Goal: Information Seeking & Learning: Check status

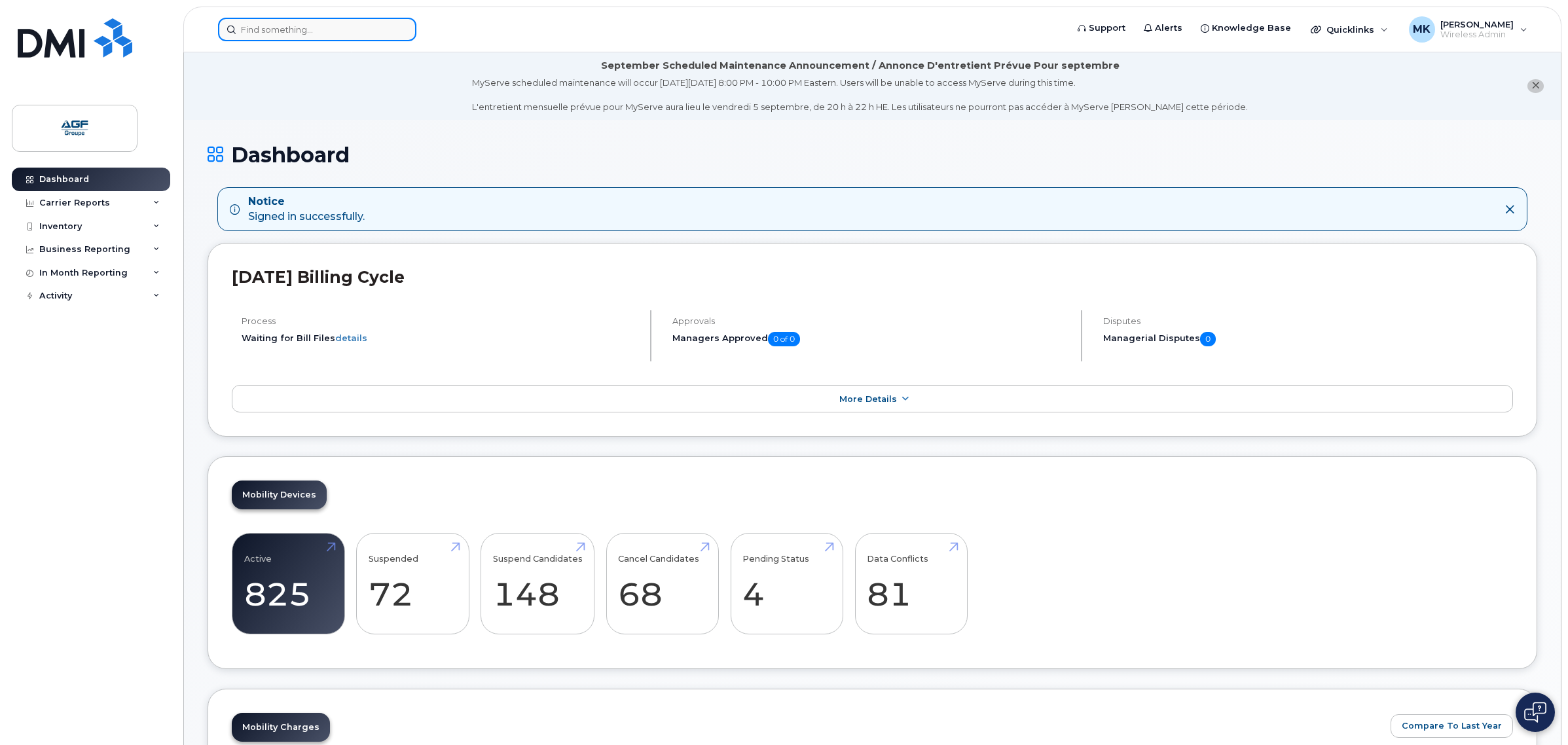
click at [320, 26] on input at bounding box center [317, 29] width 198 height 23
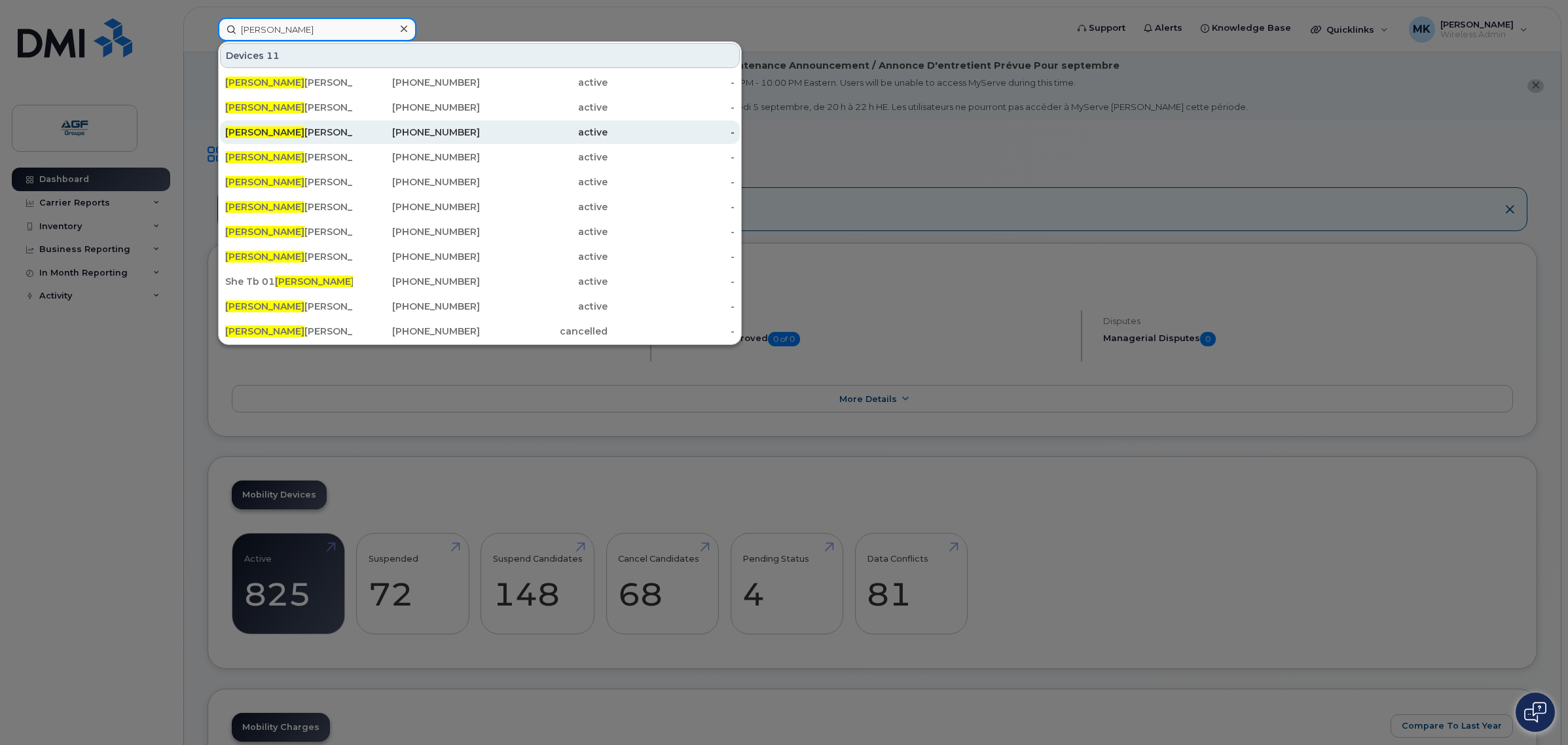
type input "jean"
click at [348, 136] on div "Jean Sebastien Durocher" at bounding box center [289, 132] width 128 height 13
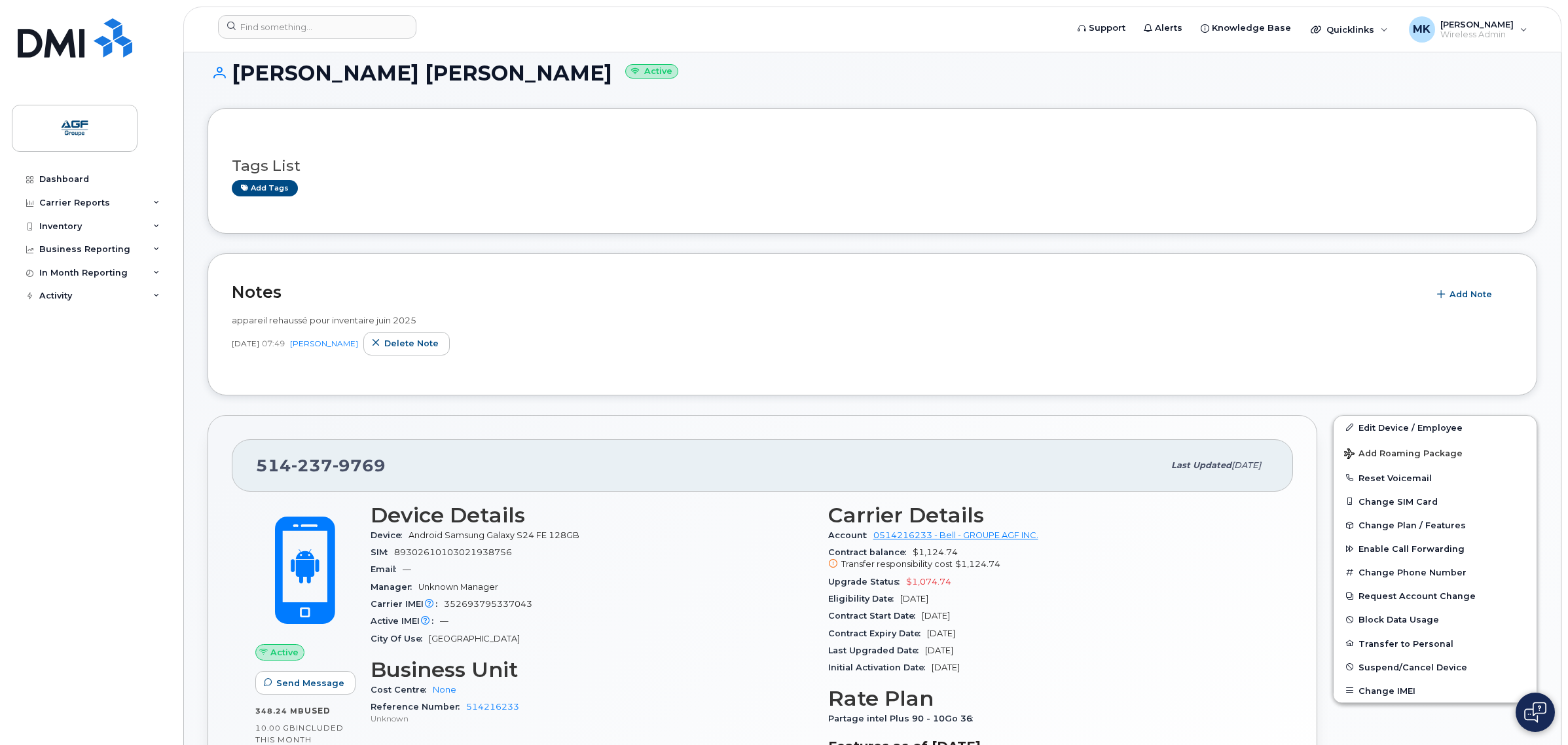
scroll to position [164, 0]
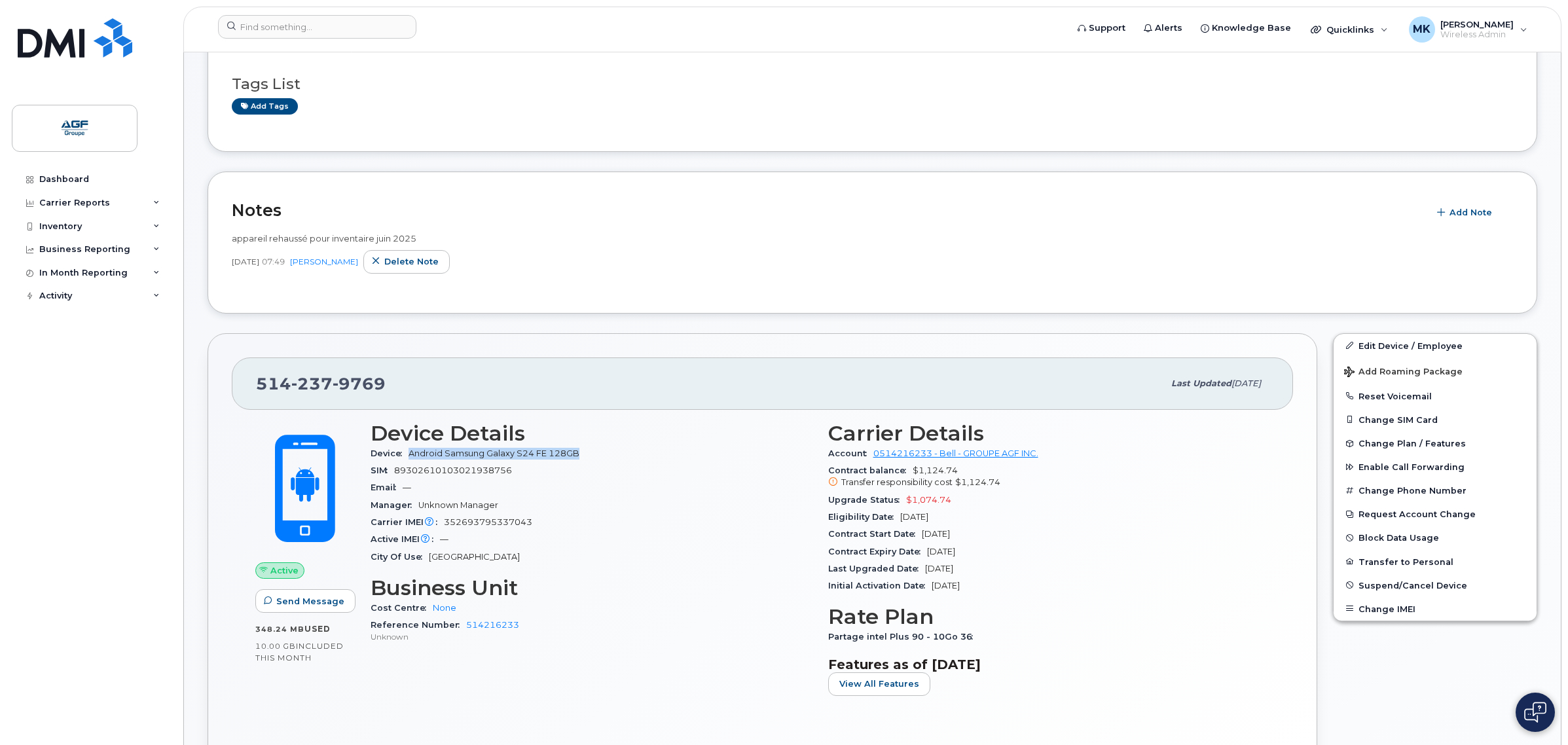
drag, startPoint x: 597, startPoint y: 454, endPoint x: 410, endPoint y: 456, distance: 187.0
click at [410, 456] on div "Device Android Samsung Galaxy S24 FE 128GB" at bounding box center [592, 454] width 442 height 17
copy span "Android Samsung Galaxy S24 FE 128GB"
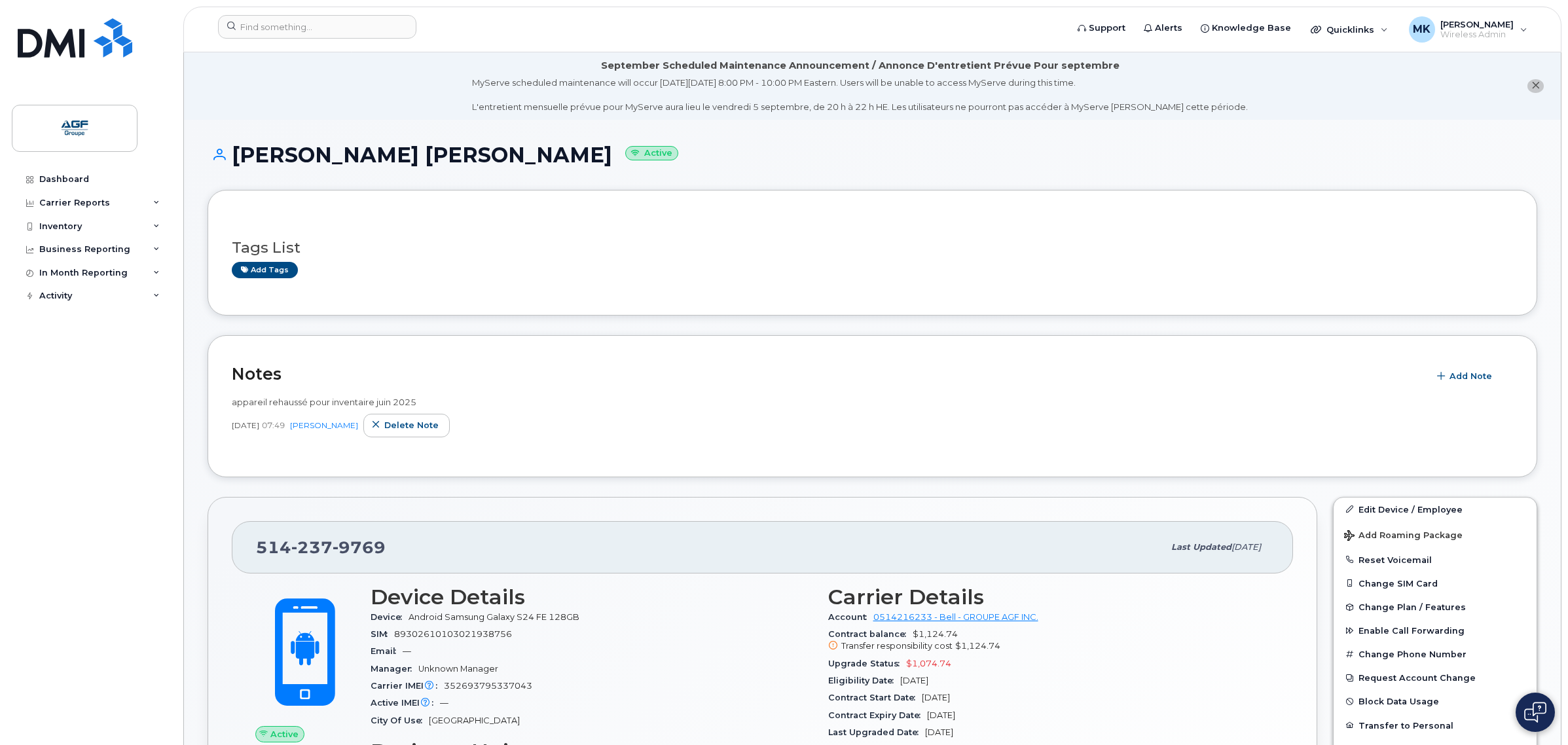
click at [527, 256] on div "Tags List Add tags" at bounding box center [872, 253] width 1281 height 50
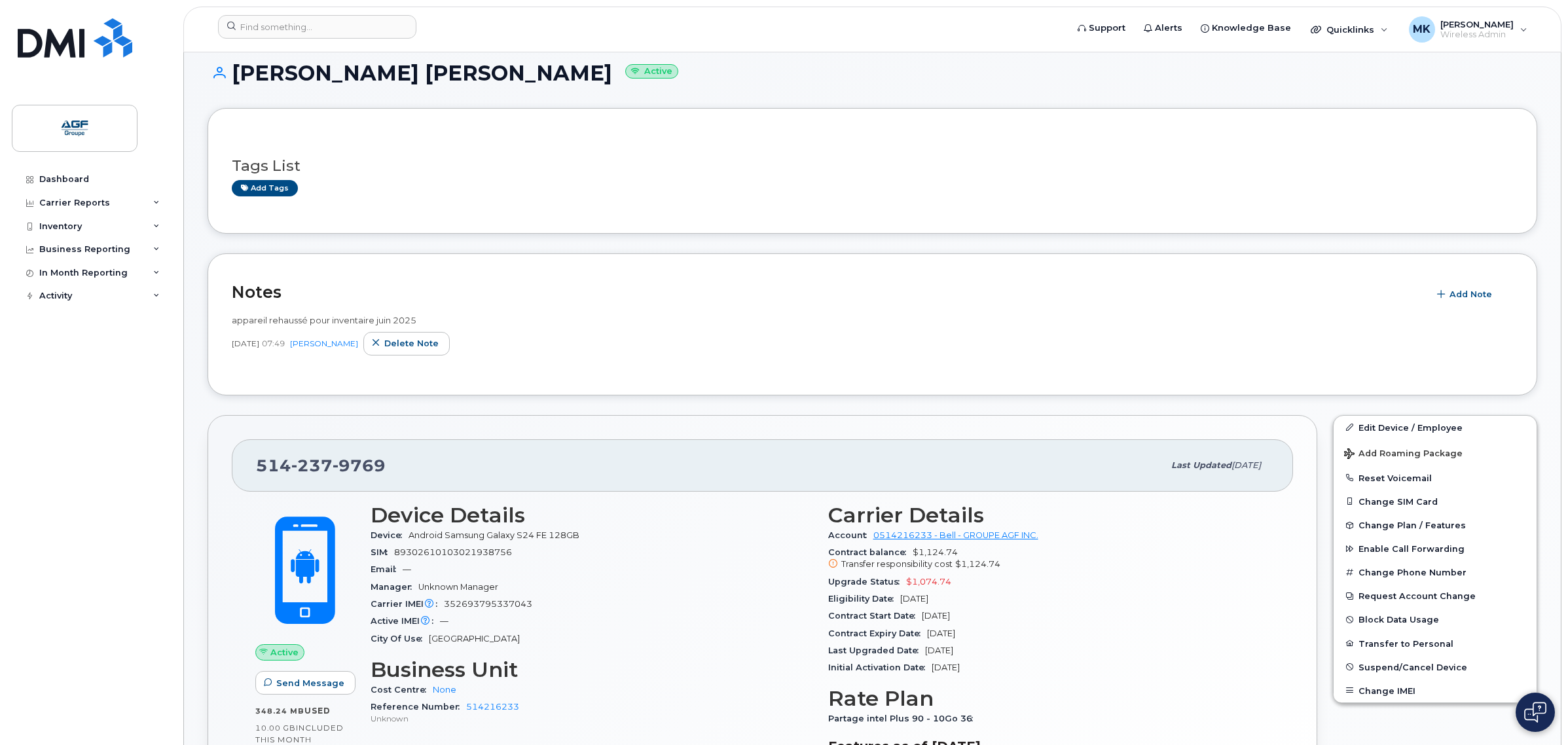
scroll to position [246, 0]
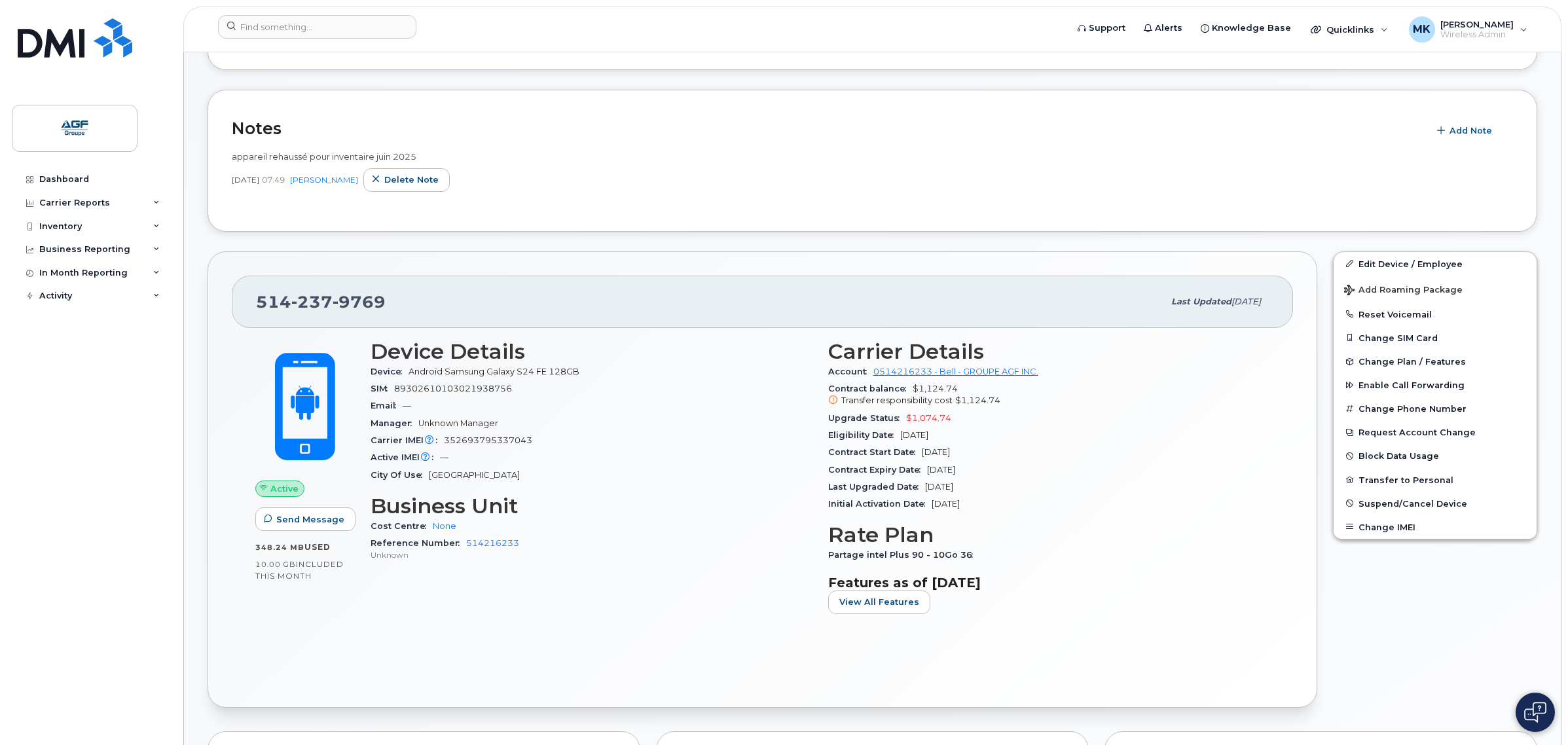
drag, startPoint x: 535, startPoint y: 371, endPoint x: 570, endPoint y: 380, distance: 36.1
click at [539, 373] on span "Android Samsung Galaxy S24 FE 128GB" at bounding box center [494, 372] width 170 height 10
click at [506, 375] on span "Android Samsung Galaxy S24 FE 128GB" at bounding box center [494, 372] width 170 height 10
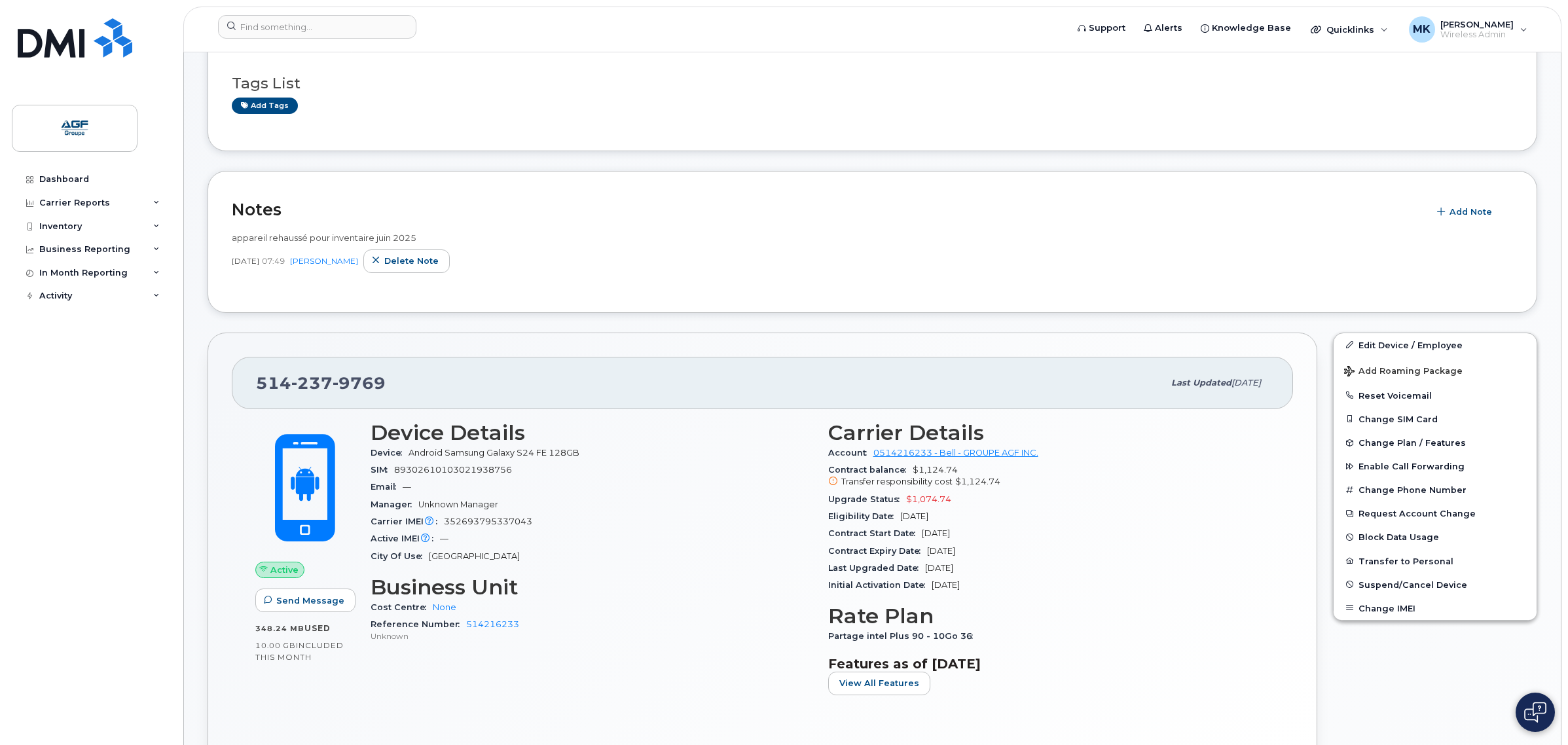
scroll to position [164, 0]
drag, startPoint x: 313, startPoint y: 231, endPoint x: 417, endPoint y: 235, distance: 104.1
click at [416, 235] on span "appareil rehaussé pour inventaire juin 2025" at bounding box center [324, 237] width 184 height 10
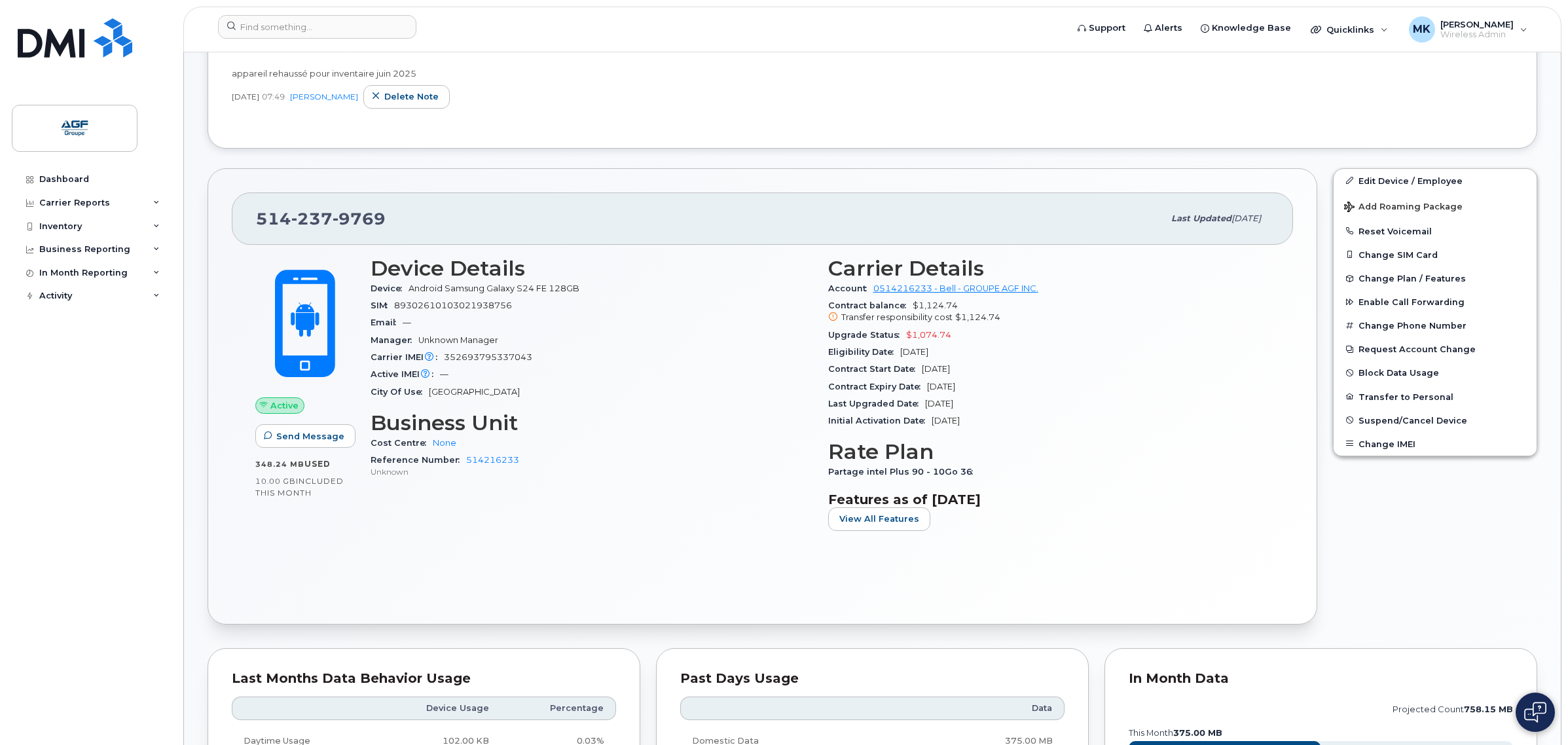
scroll to position [409, 0]
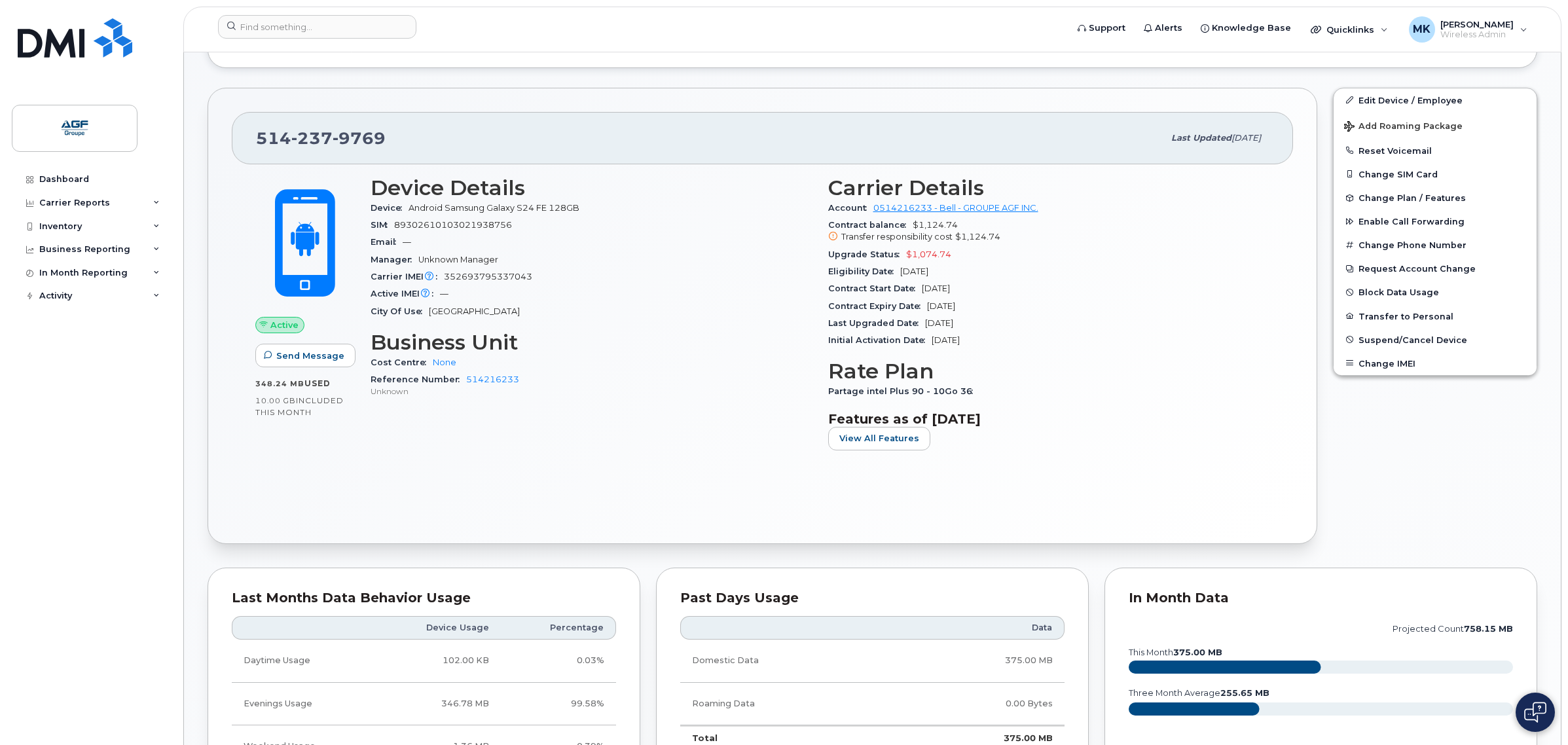
drag, startPoint x: 957, startPoint y: 266, endPoint x: 920, endPoint y: 259, distance: 37.7
click at [920, 257] on section "Carrier Details Account 0514216233 - Bell - GROUPE AGF INC. Contract balance $1…" at bounding box center [1049, 263] width 442 height 173
click at [968, 241] on span "$1,124.74" at bounding box center [977, 237] width 45 height 10
drag, startPoint x: 964, startPoint y: 249, endPoint x: 869, endPoint y: 259, distance: 95.5
click at [869, 259] on div "Upgrade Status $1,074.74" at bounding box center [1049, 254] width 442 height 17
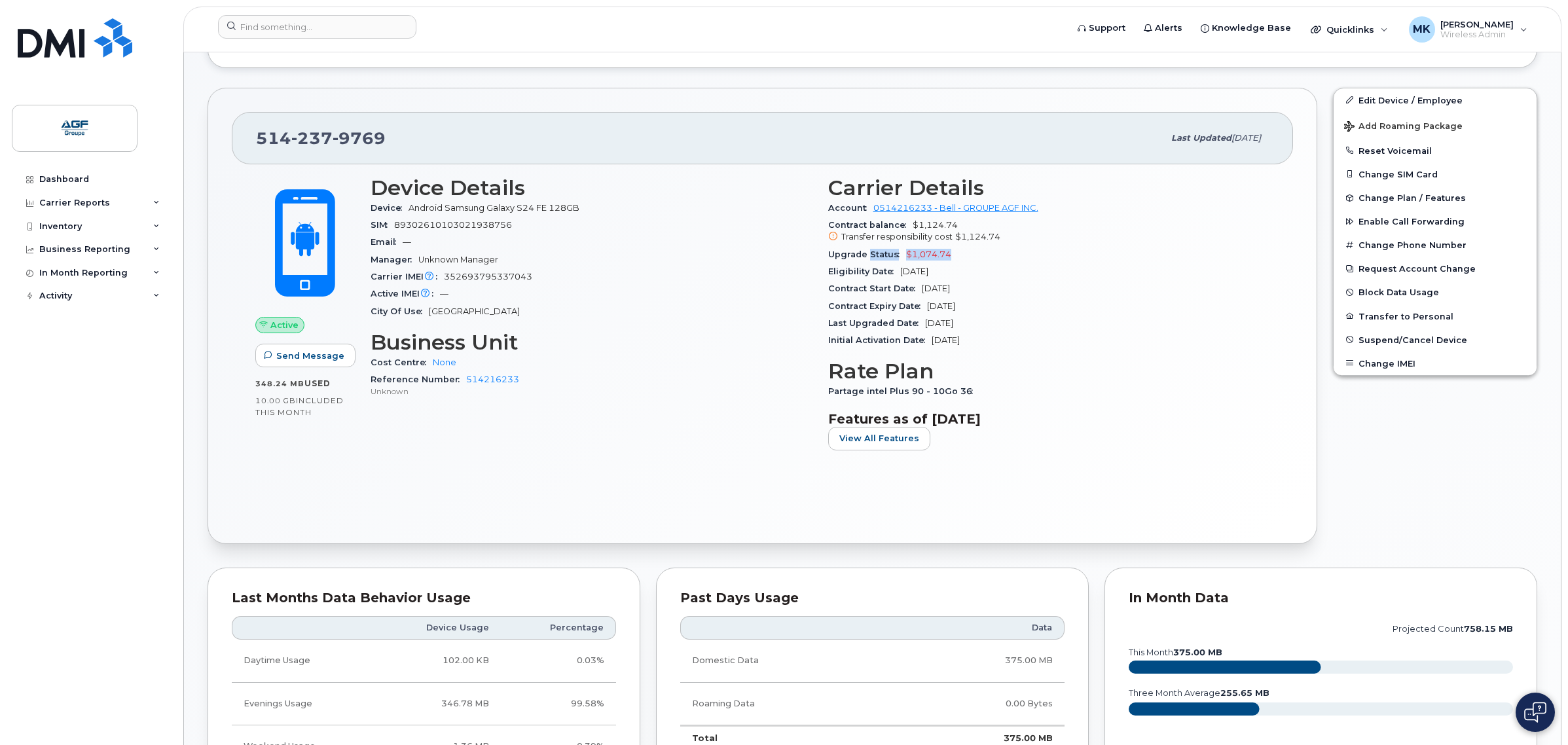
click at [981, 250] on div "Upgrade Status $1,074.74" at bounding box center [1049, 254] width 442 height 17
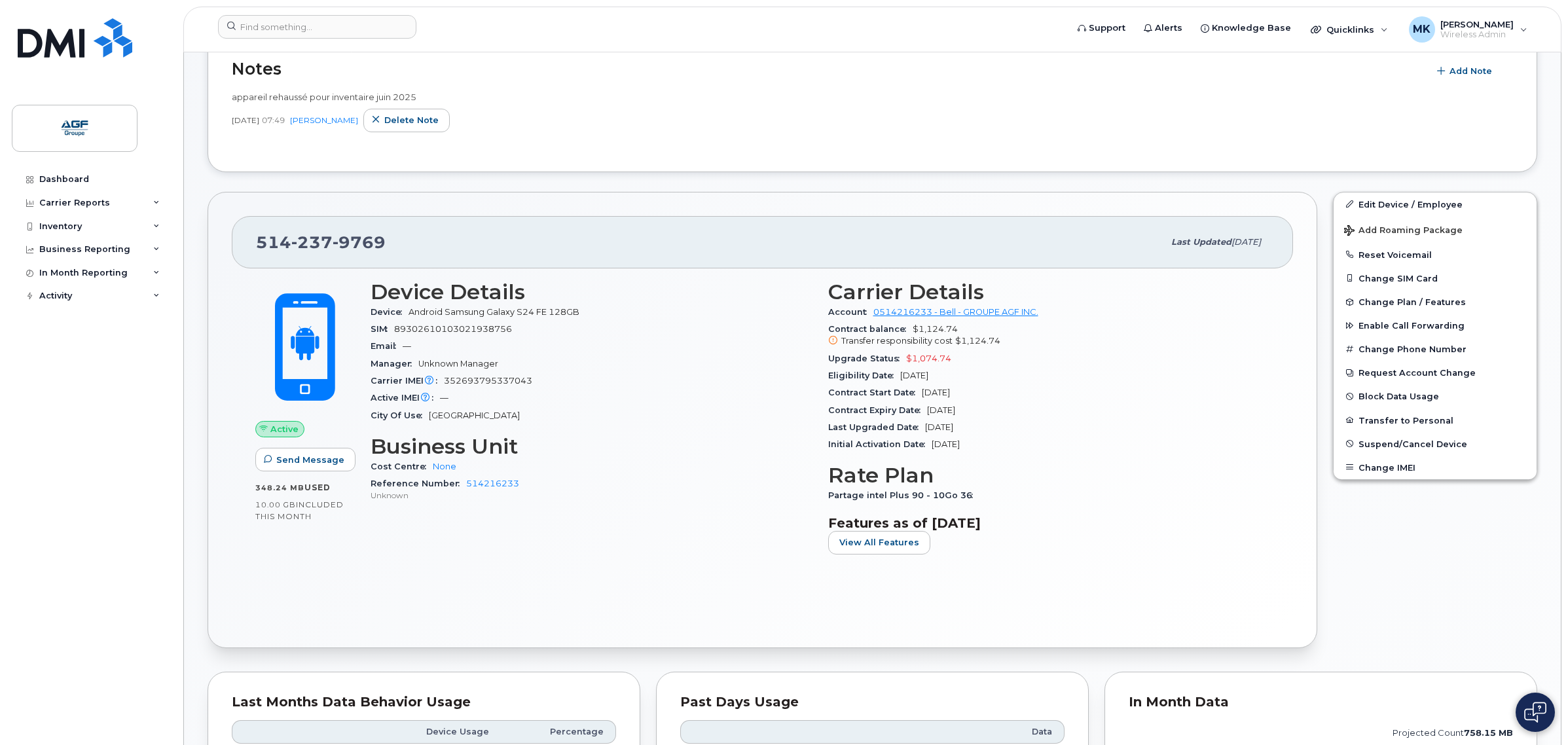
scroll to position [327, 0]
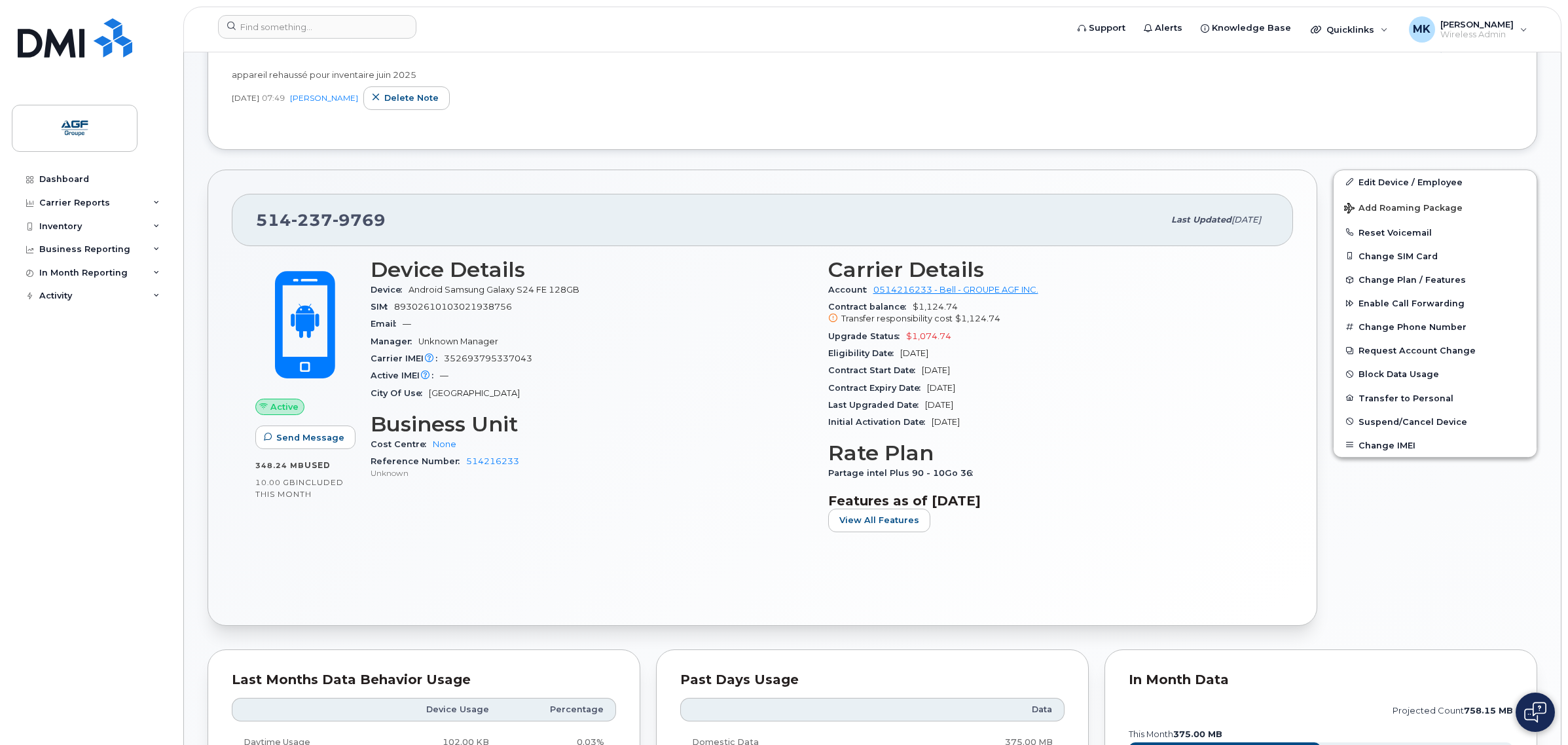
click at [523, 293] on span "Android Samsung Galaxy S24 FE 128GB" at bounding box center [494, 290] width 170 height 10
click at [645, 298] on div "Device Android Samsung Galaxy S24 FE 128GB" at bounding box center [592, 290] width 442 height 17
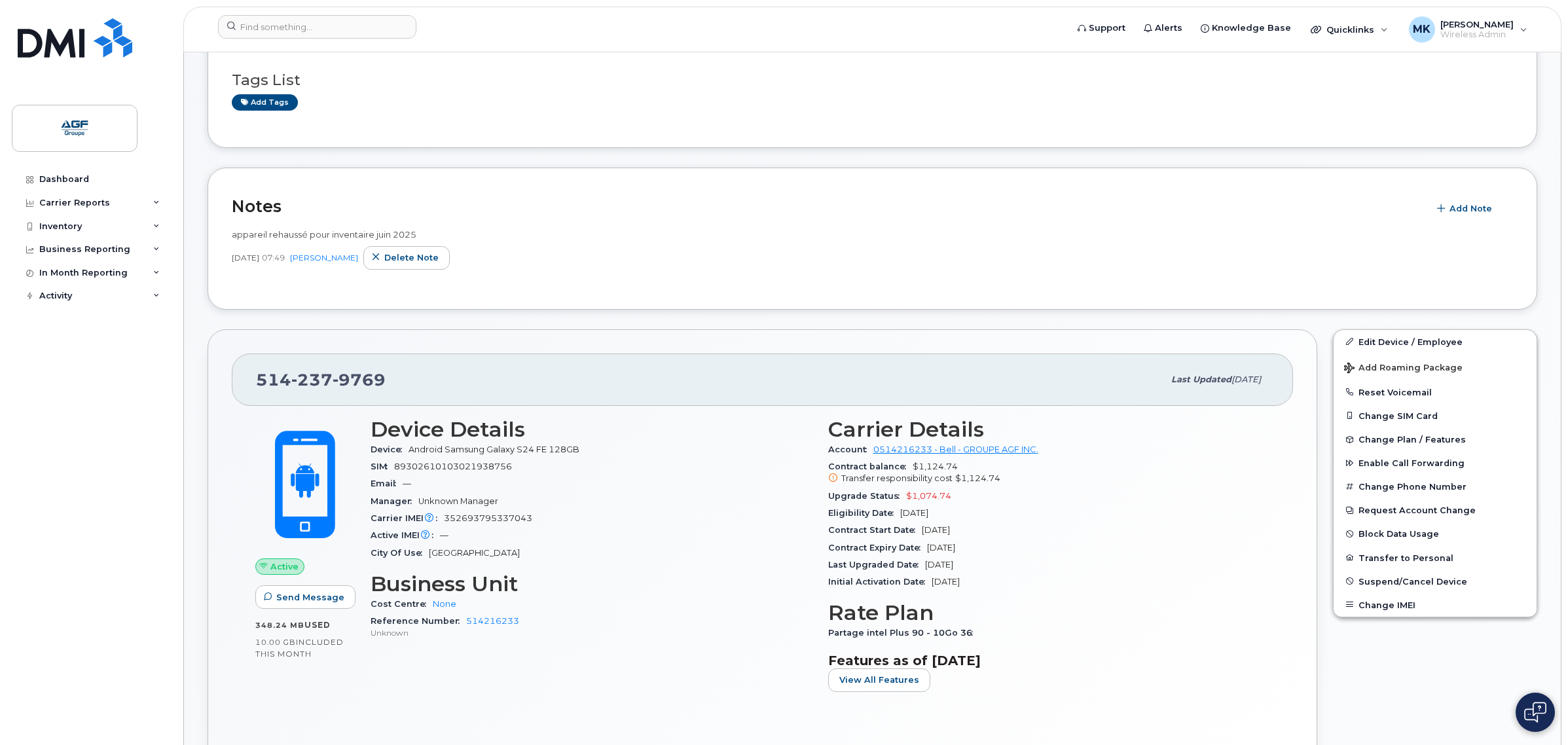
scroll to position [164, 0]
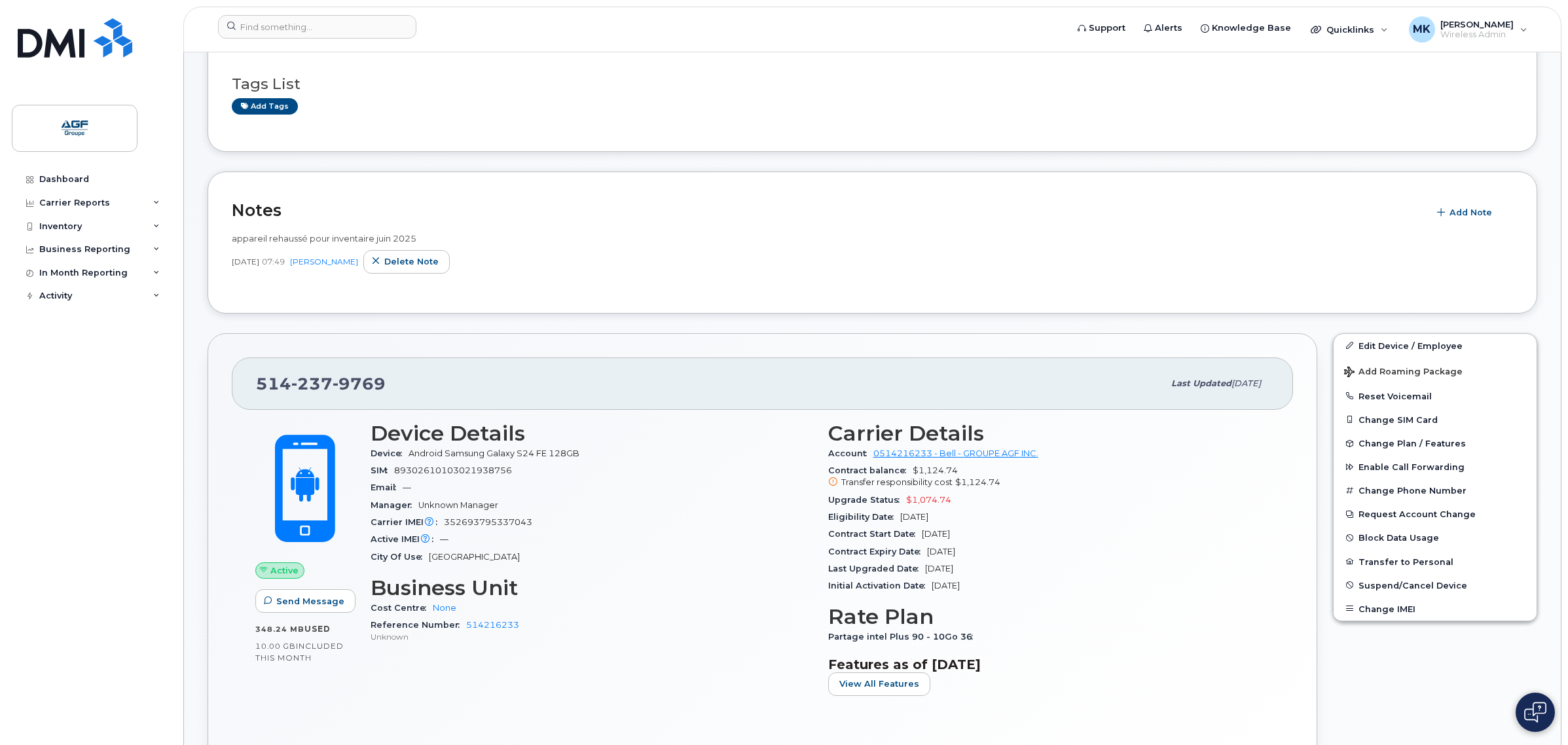
click at [596, 421] on div "Device Details Device Android Samsung Galaxy S24 FE 128GB SIM 89302610103021938…" at bounding box center [591, 563] width 457 height 301
click at [599, 449] on div "Device Android Samsung Galaxy S24 FE 128GB" at bounding box center [592, 454] width 442 height 17
click at [1109, 190] on div "Notes Add Note appareil rehaussé pour inventaire juin 2025 Jun 12, 2025 07:49 K…" at bounding box center [872, 242] width 1329 height 142
click at [86, 182] on div "Dashboard" at bounding box center [63, 179] width 49 height 10
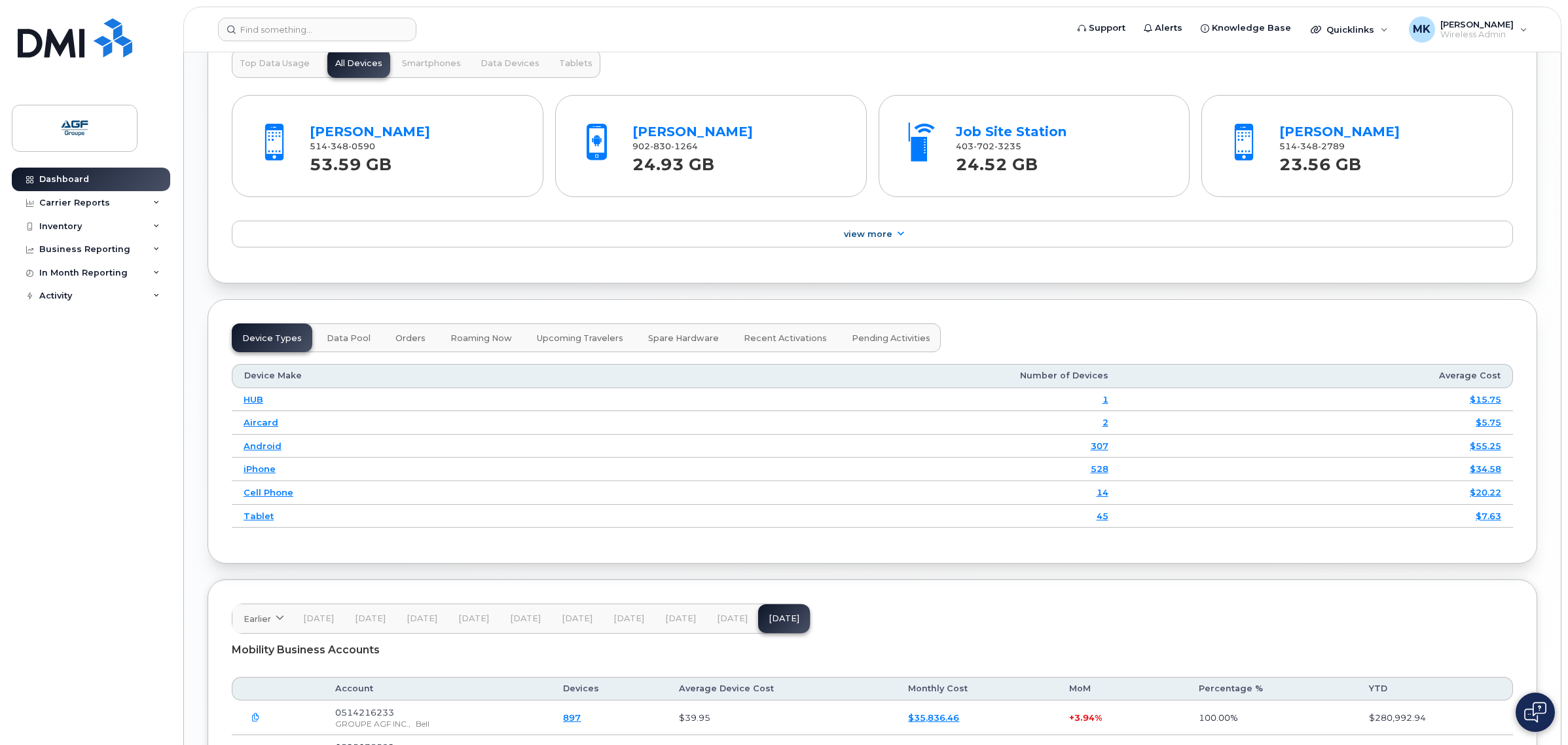
scroll to position [1687, 0]
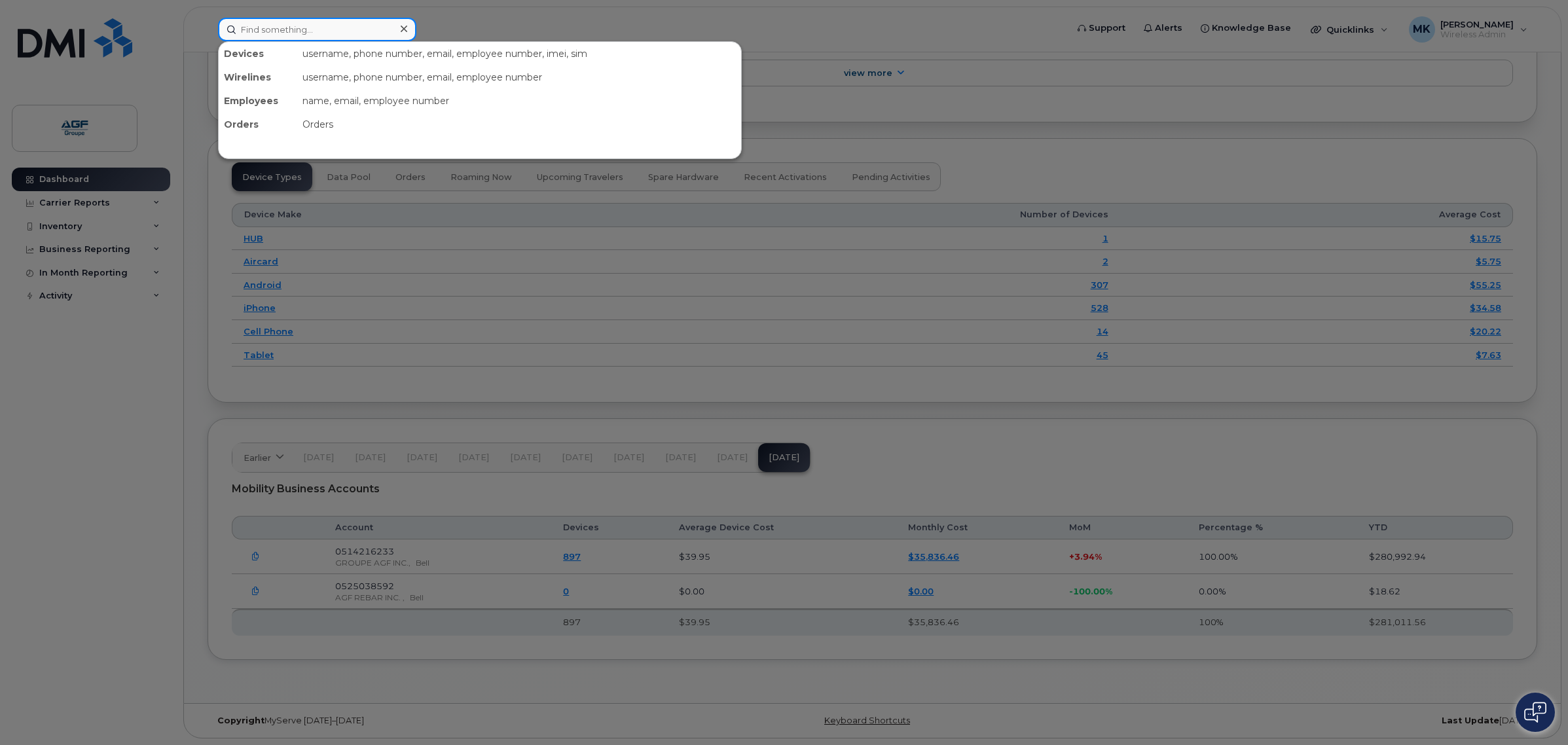
click at [282, 34] on input at bounding box center [317, 29] width 198 height 23
paste input "514 606-0266"
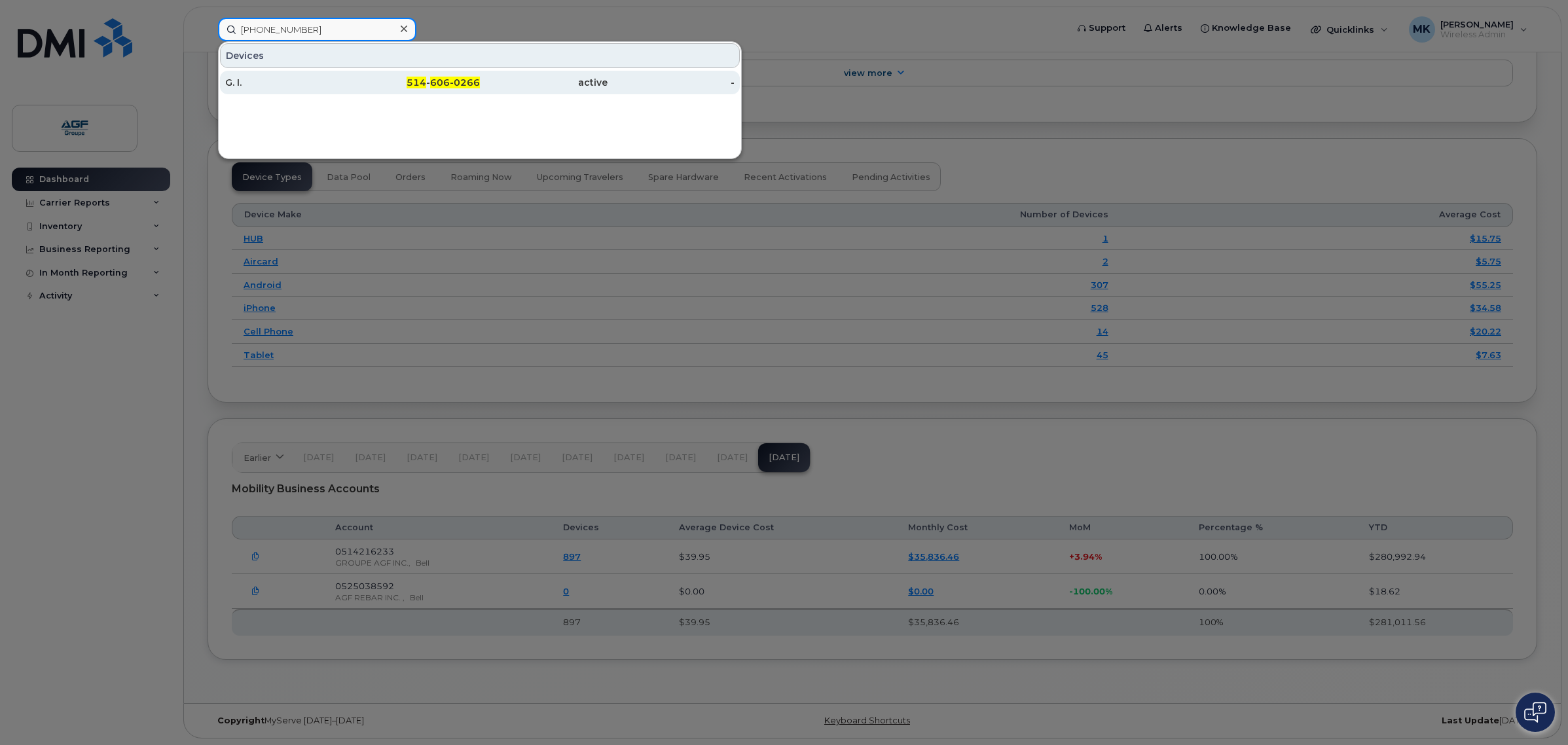
type input "514 606-0266"
click at [348, 85] on div "G. I." at bounding box center [289, 83] width 128 height 13
